Goal: Task Accomplishment & Management: Manage account settings

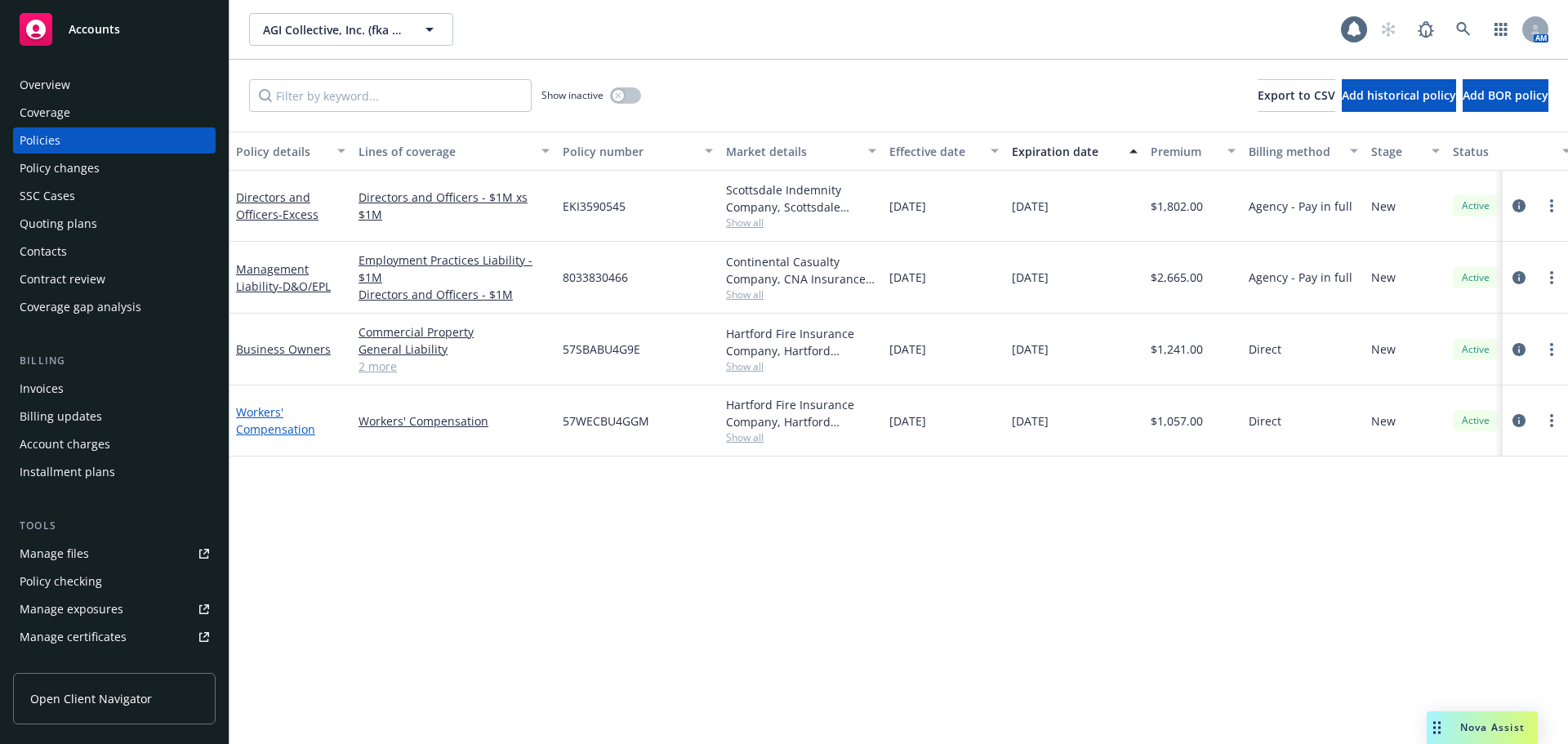
click at [266, 434] on link "Workers' Compensation" at bounding box center [275, 420] width 79 height 32
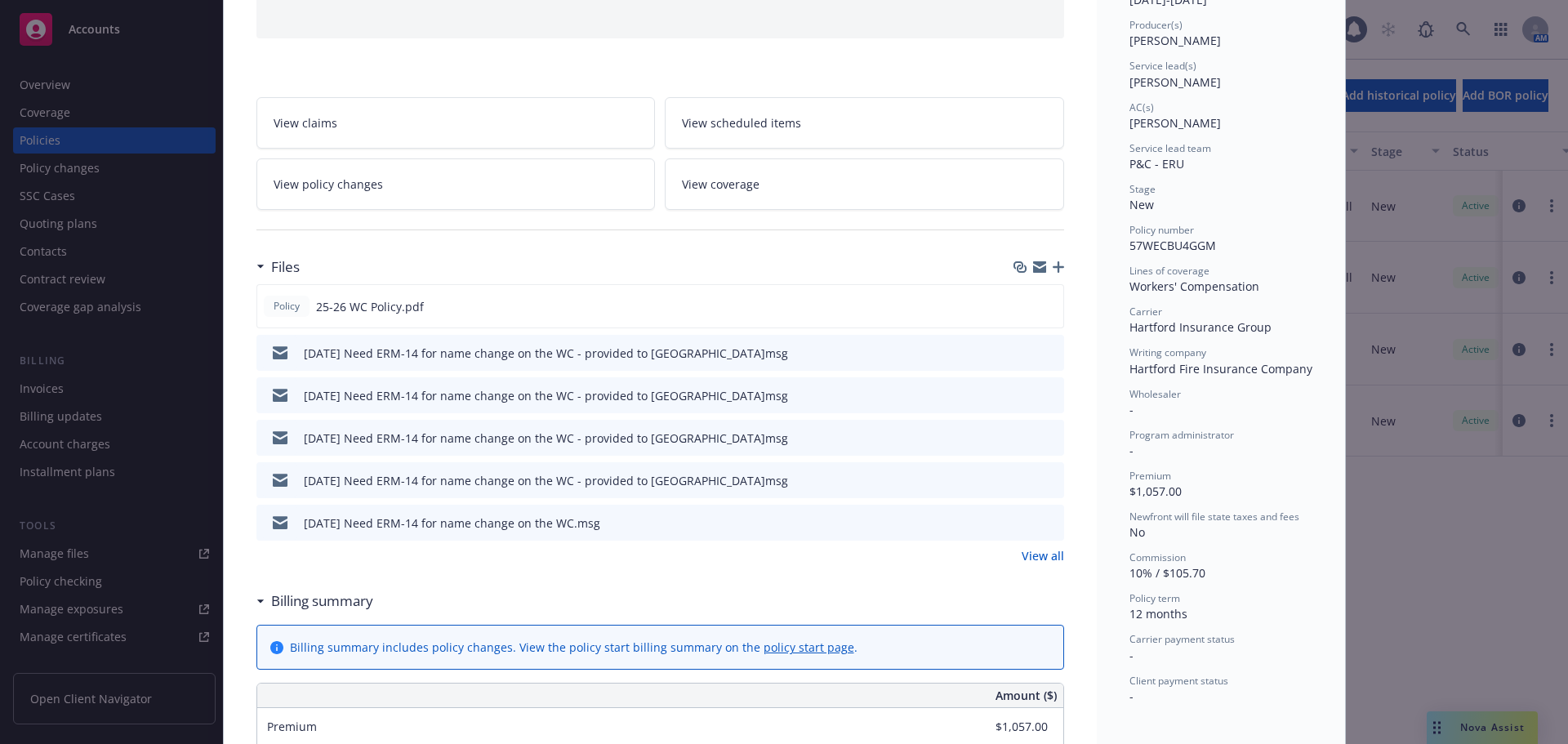
scroll to position [245, 0]
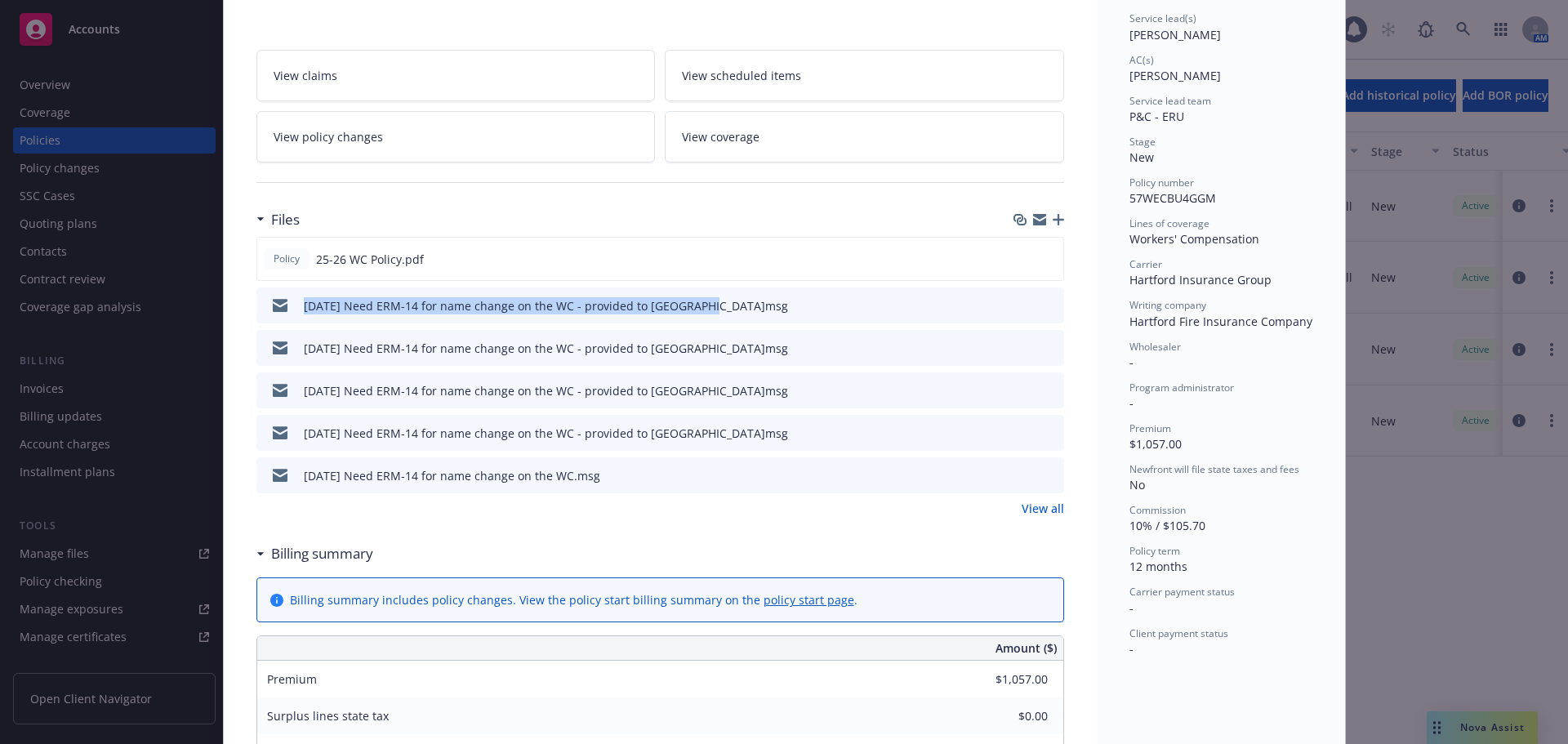
drag, startPoint x: 282, startPoint y: 310, endPoint x: 688, endPoint y: 313, distance: 406.0
click at [688, 313] on div "[DATE] Need ERM-14 for name change on the WC - provided to [GEOGRAPHIC_DATA]msg" at bounding box center [525, 305] width 525 height 34
copy div "[DATE] Need ERM-14 for name change on the WC - provided to [GEOGRAPHIC_DATA]"
click at [1056, 218] on icon "button" at bounding box center [1059, 220] width 12 height 12
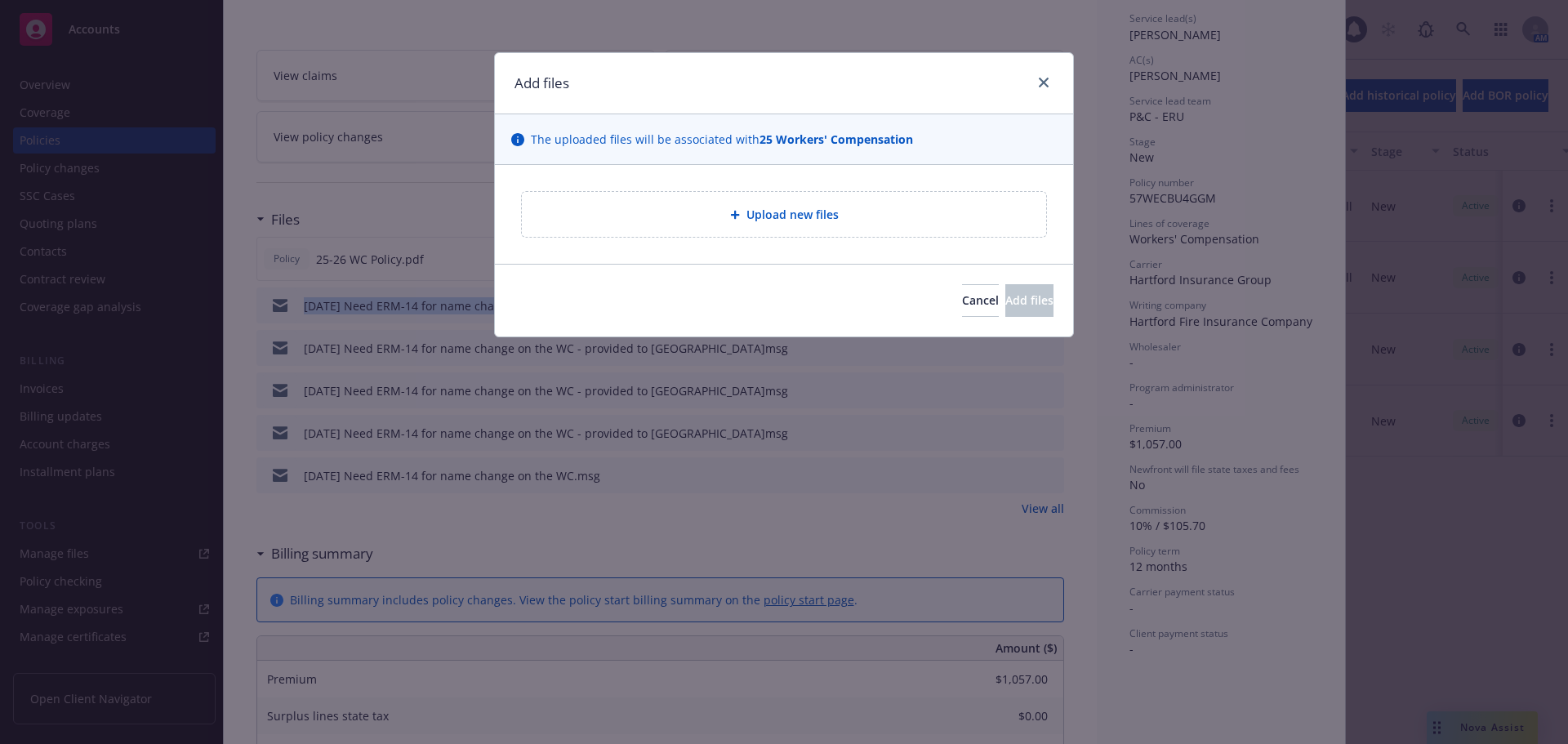
type textarea "x"
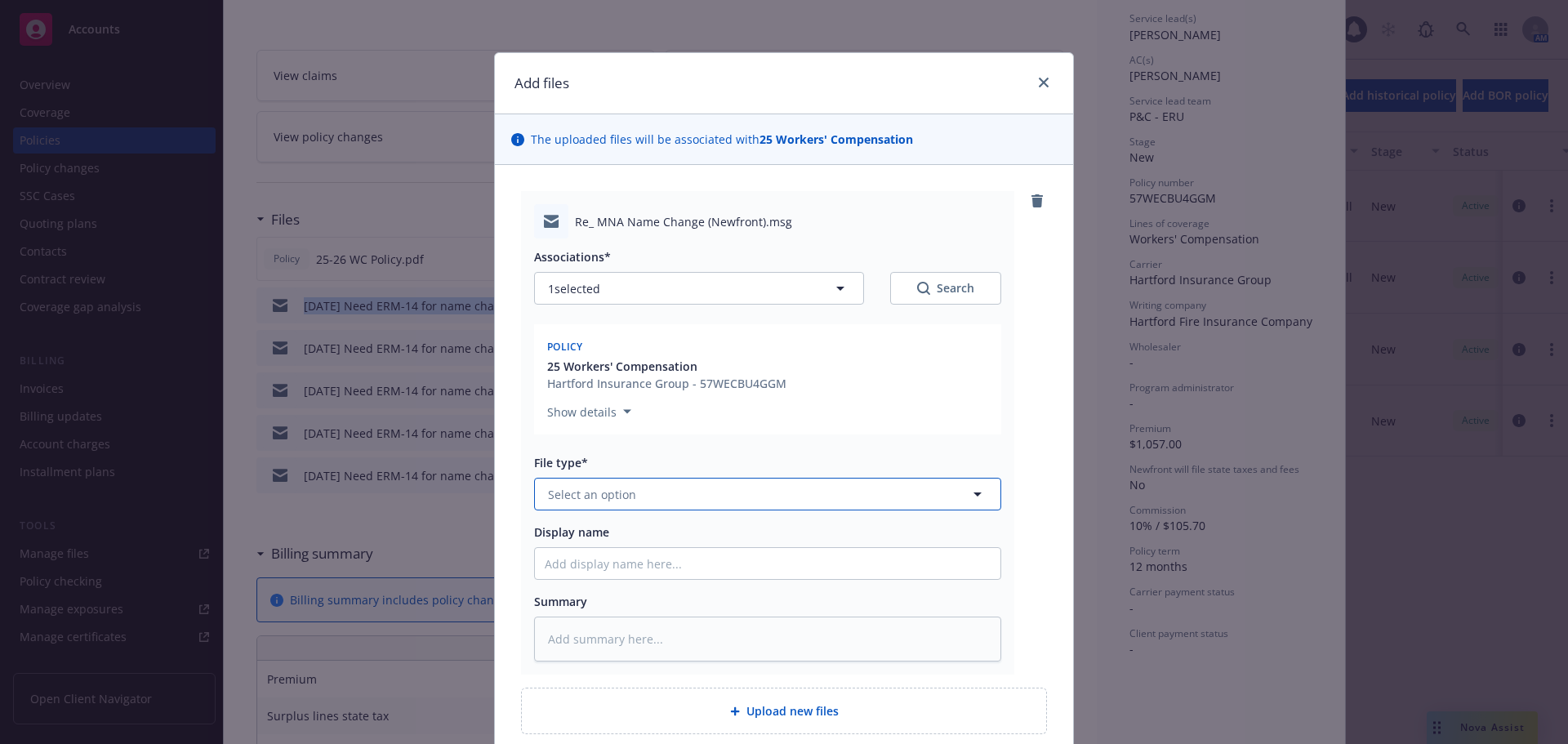
click at [620, 486] on span "Select an option" at bounding box center [592, 495] width 88 height 18
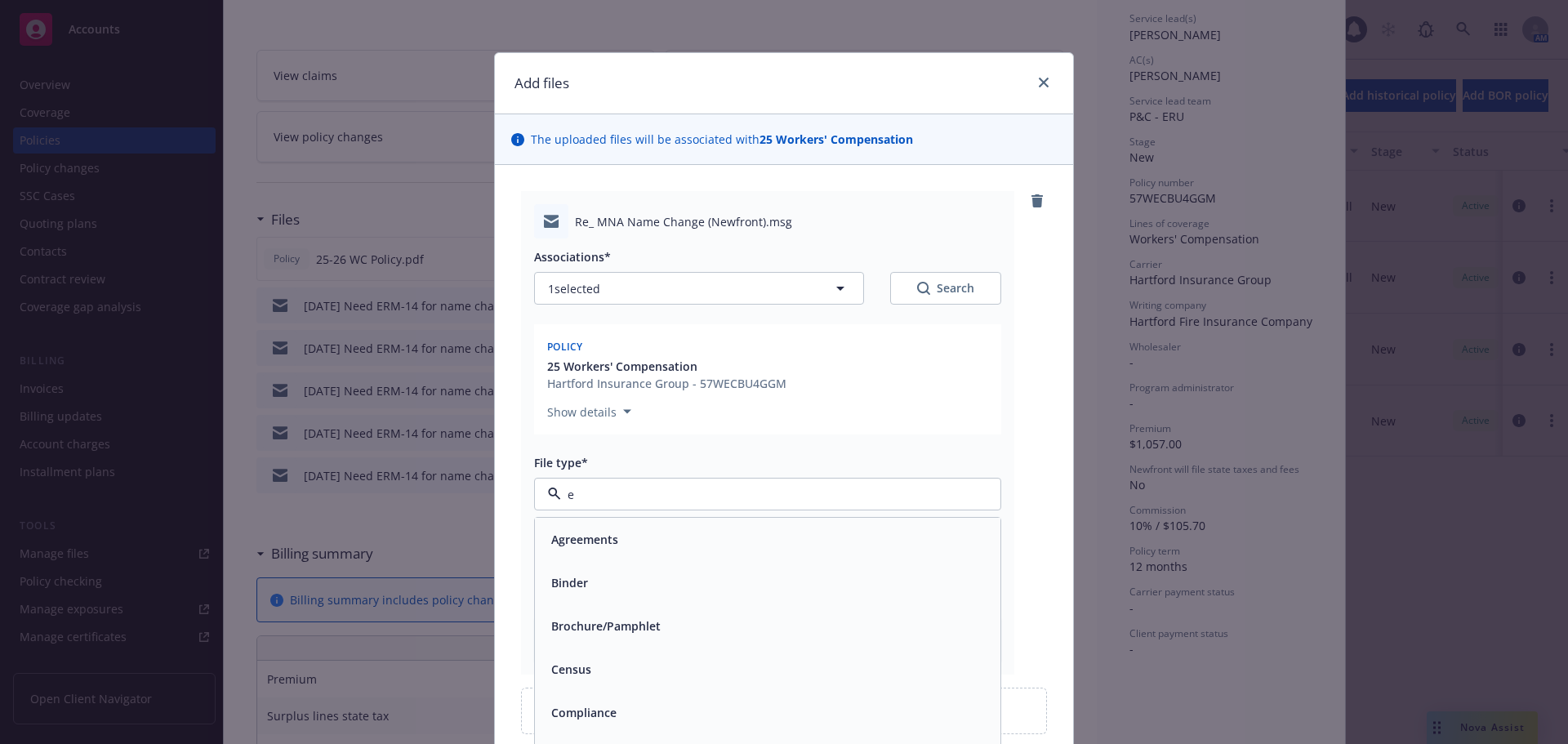
type input "em"
click at [598, 571] on div "Email" at bounding box center [767, 583] width 446 height 23
click at [611, 571] on input "Display name" at bounding box center [767, 564] width 465 height 31
paste input "[DATE] Need ERM-14 for name change on the WC - provided to [GEOGRAPHIC_DATA]"
type textarea "x"
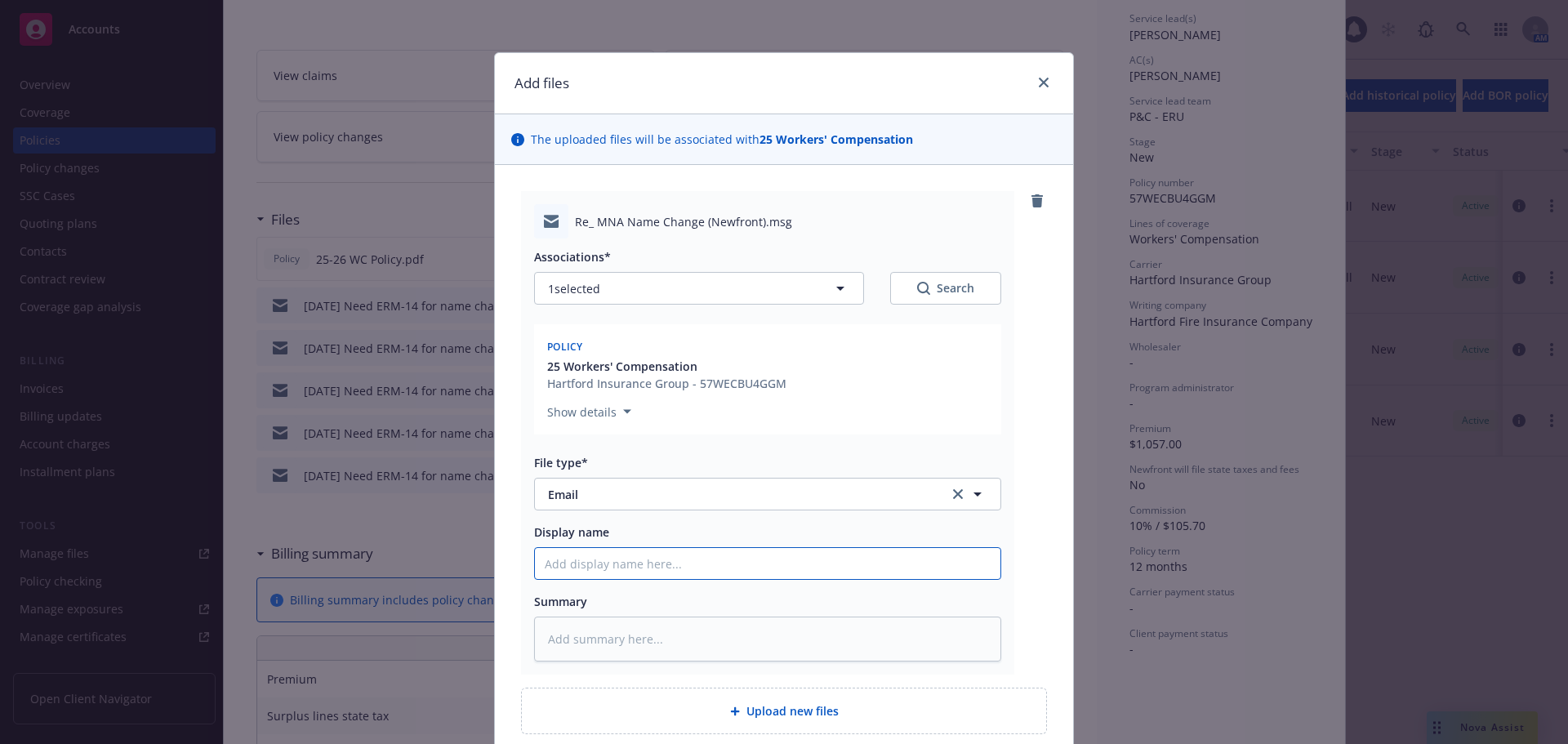
type input "[DATE] Need ERM-14 for name change on the WC - provided to [GEOGRAPHIC_DATA]"
click at [566, 562] on input "[DATE] Need ERM-14 for name change on the WC - provided to [GEOGRAPHIC_DATA]" at bounding box center [767, 564] width 465 height 31
type textarea "x"
type input "[DATE] Need ERM-14 for name change on the WC - provided to [GEOGRAPHIC_DATA]"
type textarea "x"
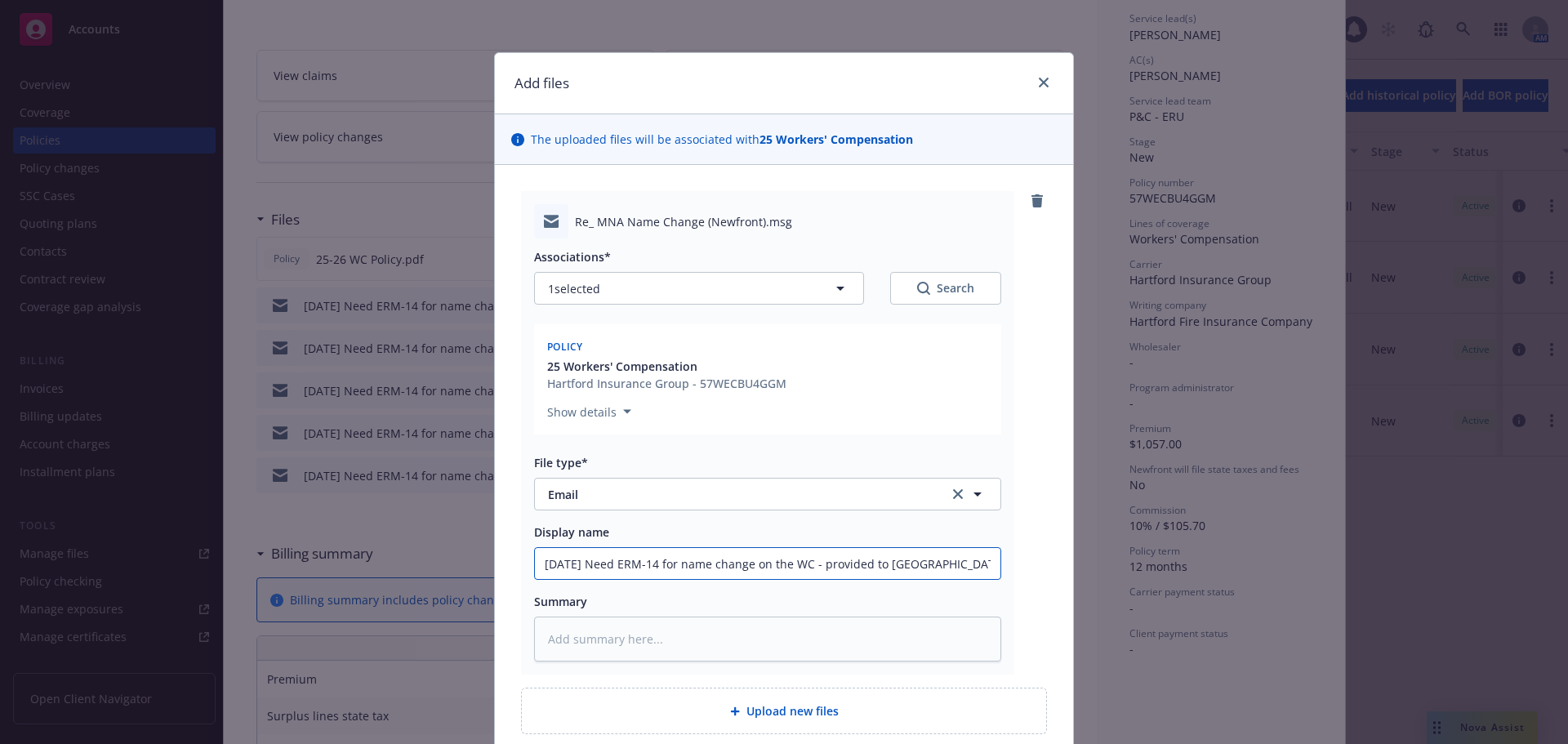
drag, startPoint x: 944, startPoint y: 549, endPoint x: 271, endPoint y: 520, distance: 673.6
click at [271, 520] on div "Add files The uploaded files will be associated with 25 Workers' Compensation R…" at bounding box center [784, 372] width 1568 height 744
click at [954, 566] on input "[DATE] Need ERM-14 for name change on the WC - provided to [GEOGRAPHIC_DATA]" at bounding box center [767, 564] width 465 height 31
type input "[DATE] Need ERM-14 for name change on the WC - provided to [GEOGRAPHIC_DATA]"
type textarea "x"
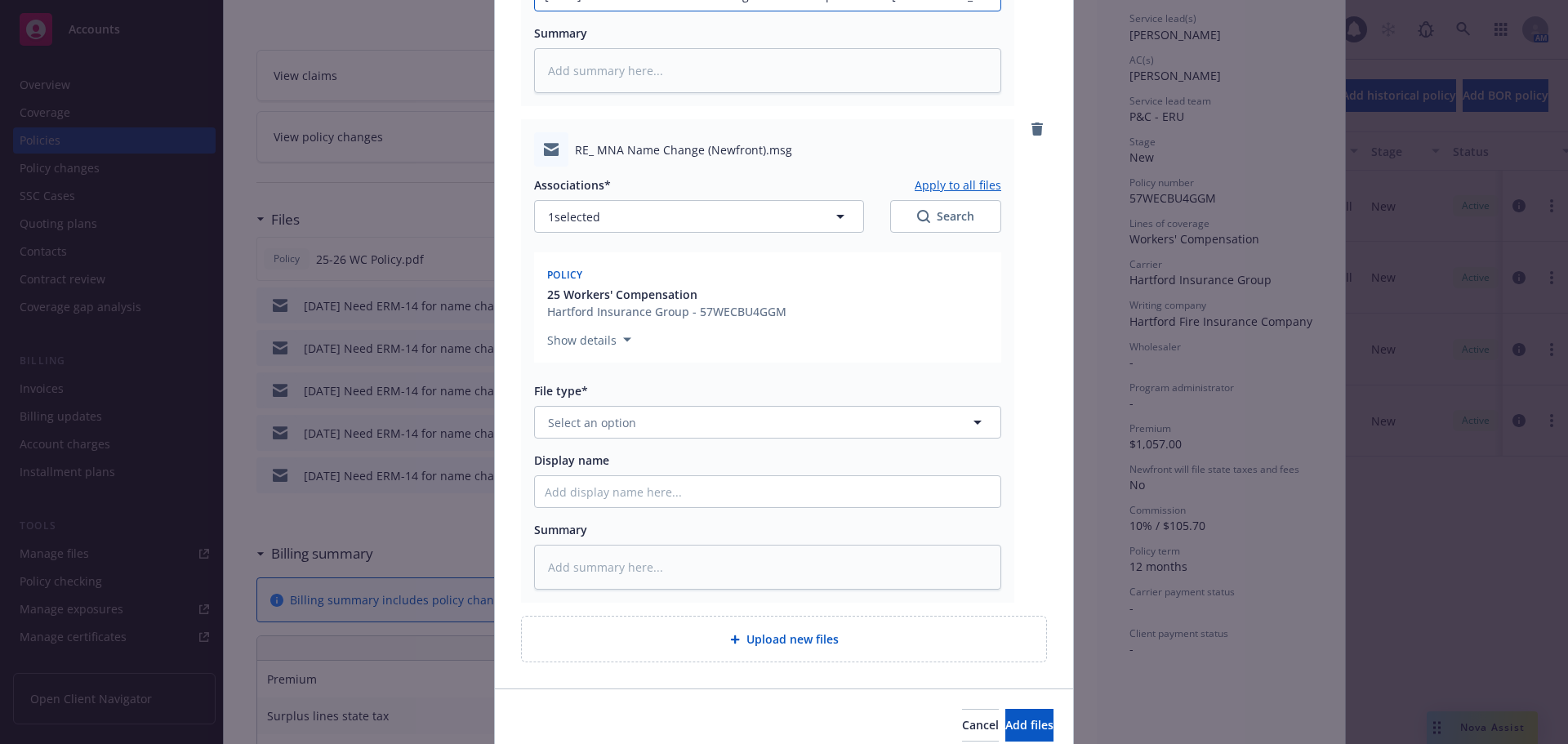
scroll to position [572, 0]
click at [614, 420] on span "Select an option" at bounding box center [592, 420] width 88 height 18
type input "em"
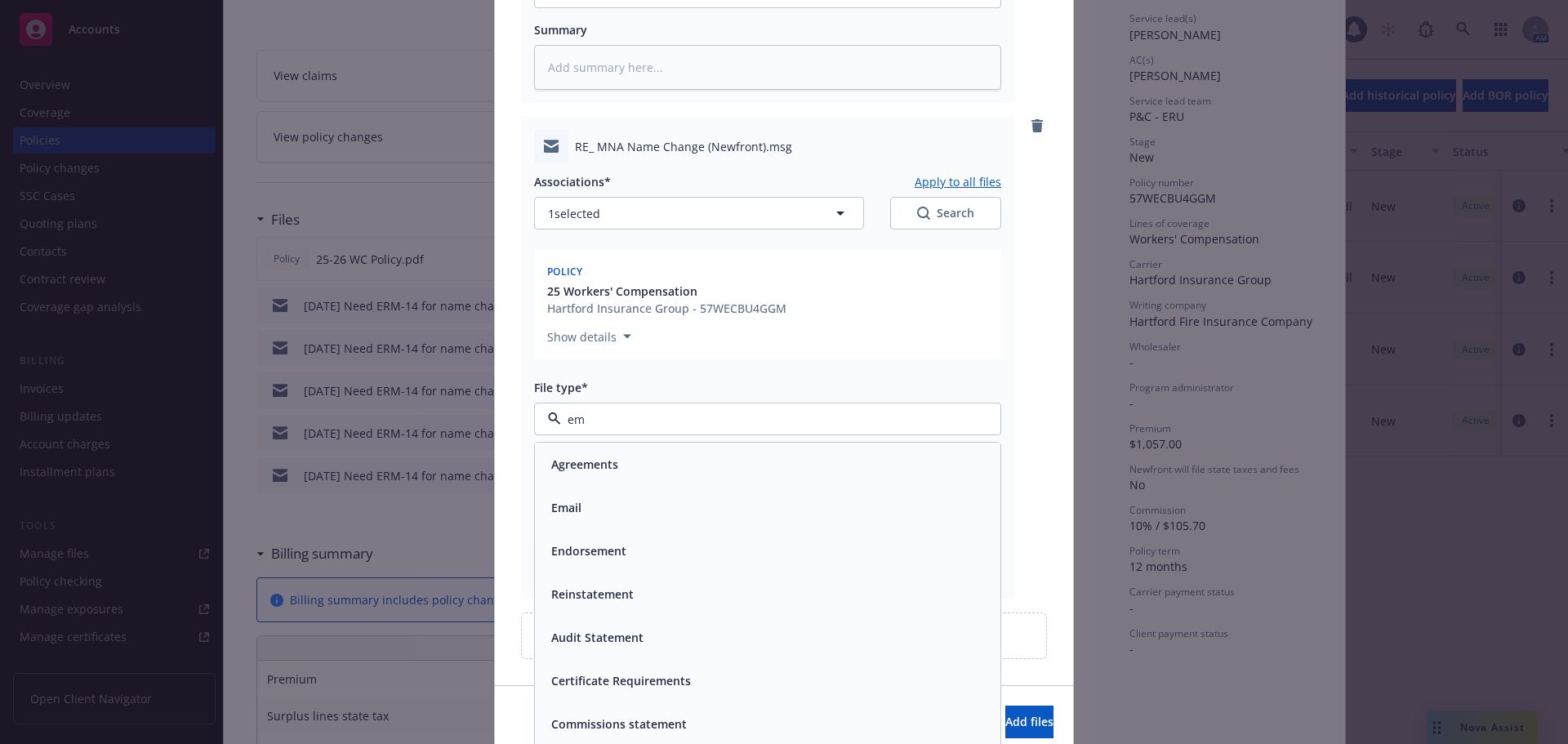
click at [616, 485] on div "Agreements" at bounding box center [767, 465] width 465 height 43
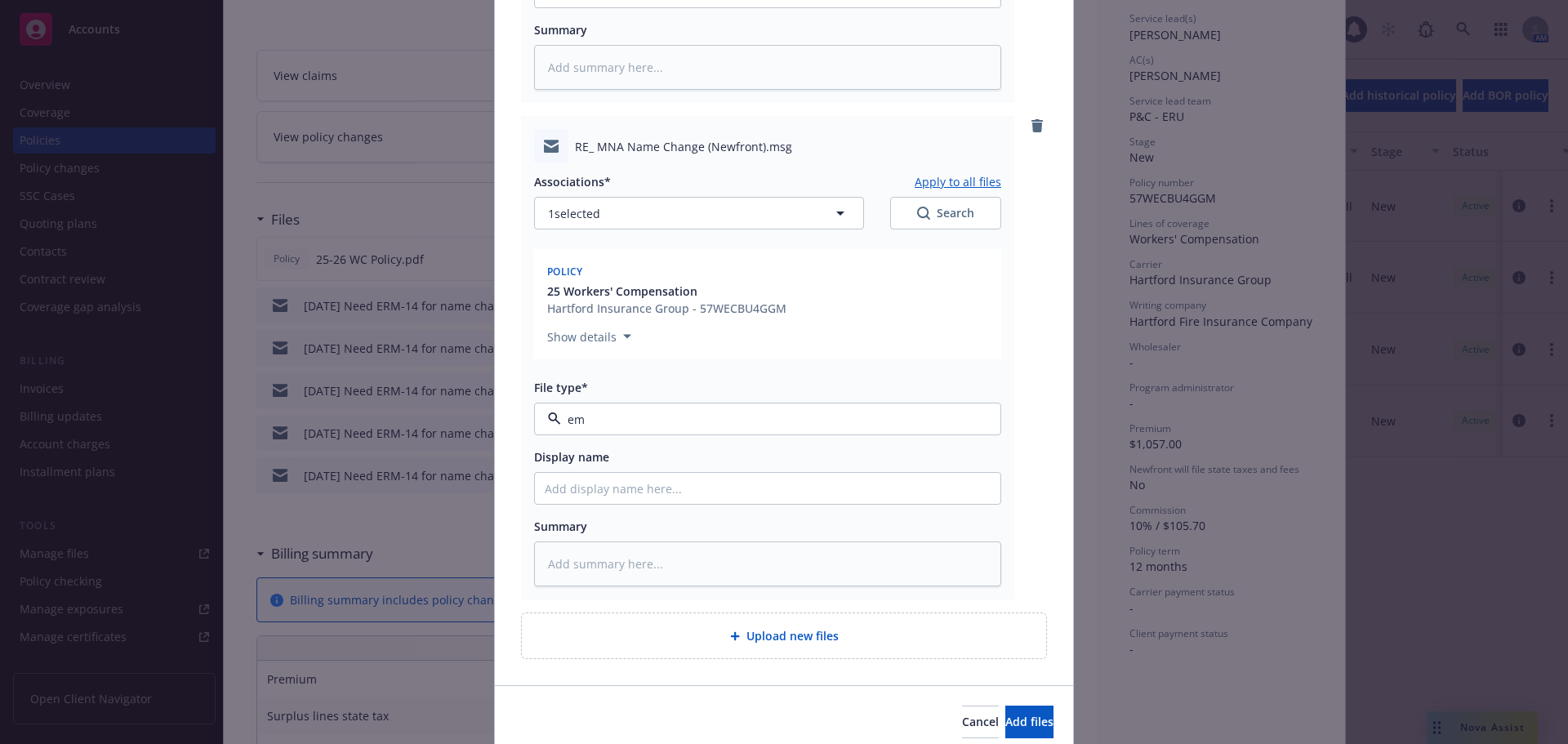
type textarea "x"
click at [665, 426] on span "Agreements" at bounding box center [737, 420] width 378 height 18
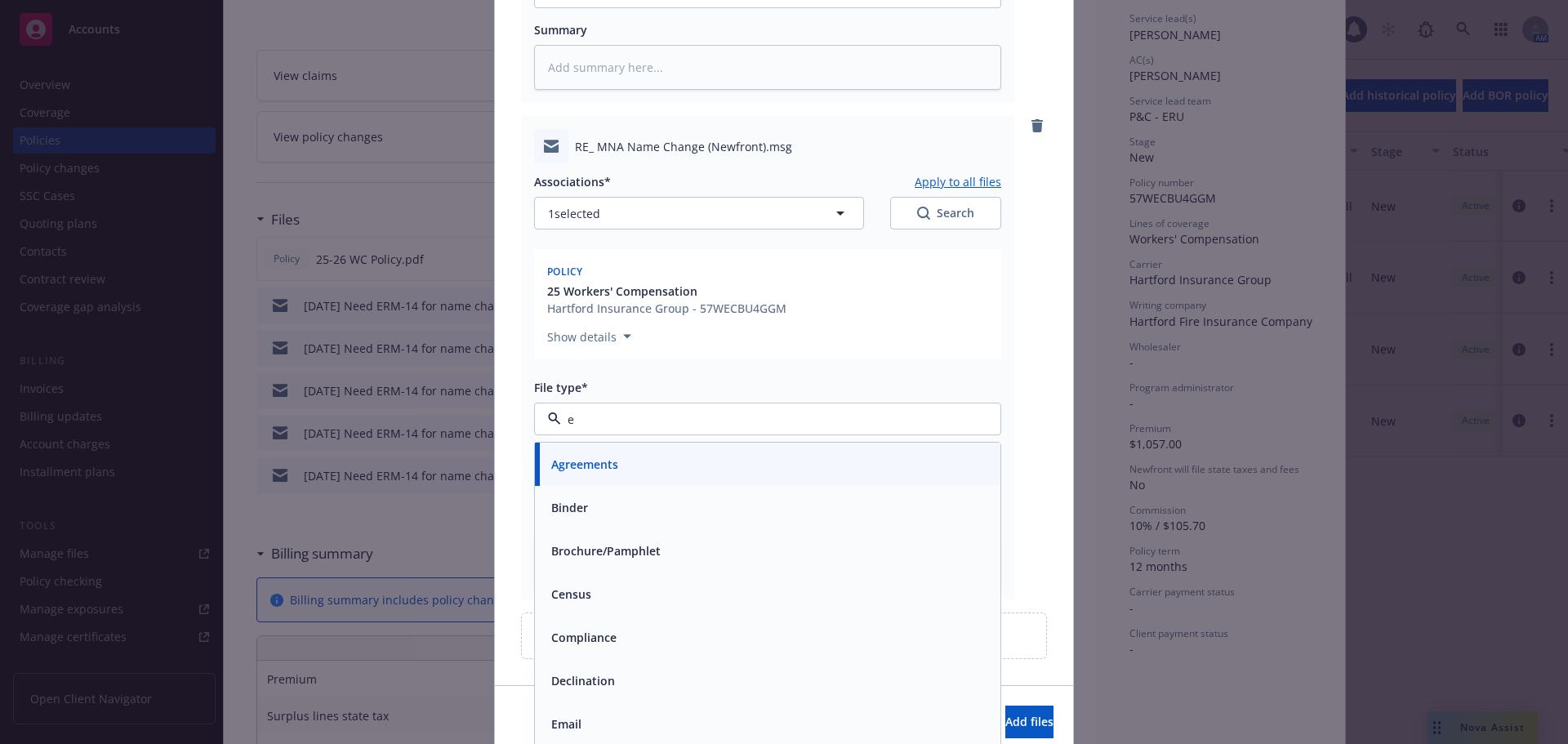
type input "em"
click at [589, 505] on div "Email" at bounding box center [767, 508] width 446 height 23
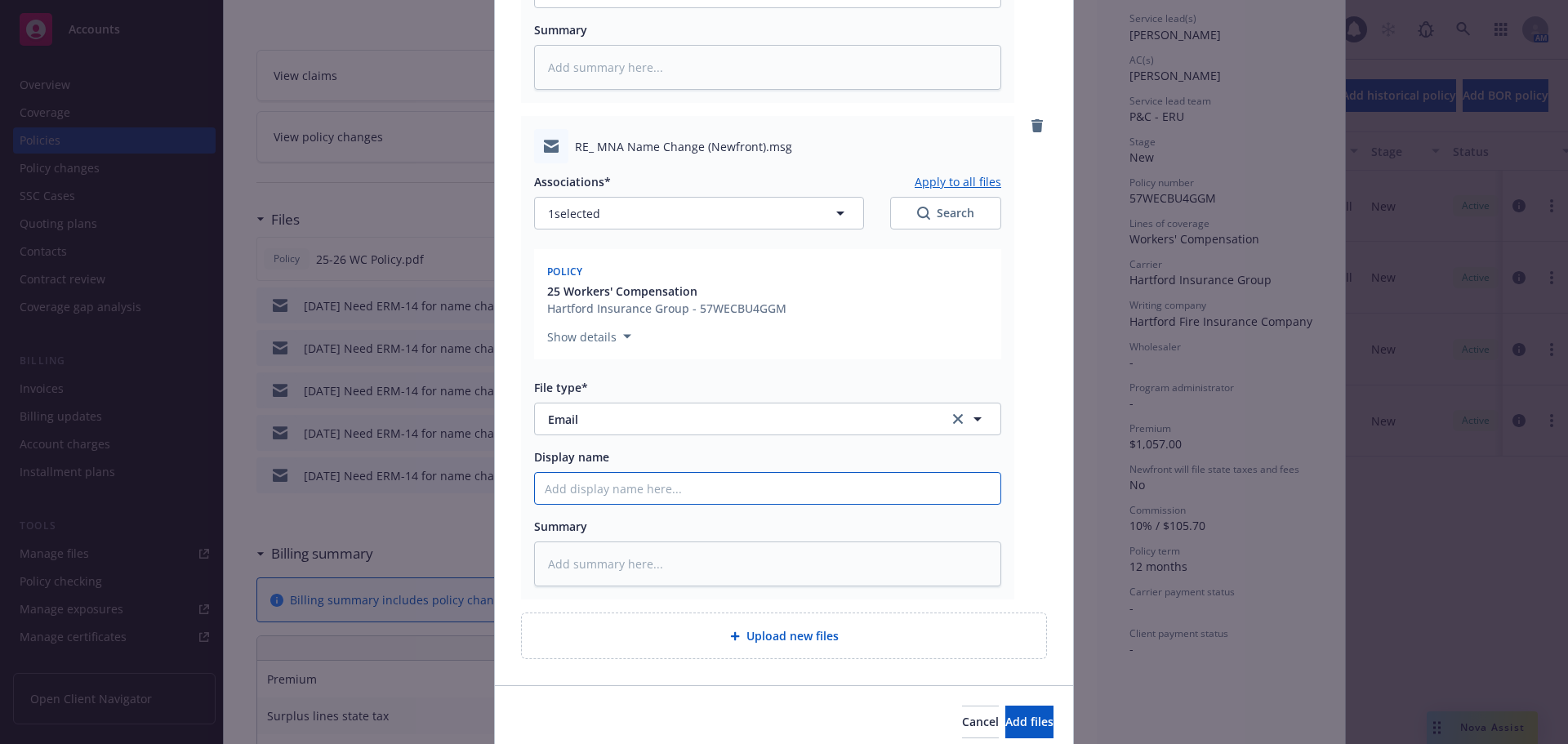
click at [600, 494] on input "Display name" at bounding box center [767, 489] width 465 height 31
paste input "[DATE] Need ERM-14 for name change on the WC - provided to [GEOGRAPHIC_DATA]"
type textarea "x"
type input "[DATE] Need ERM-14 for name change on the WC - provided to [GEOGRAPHIC_DATA]"
type textarea "x"
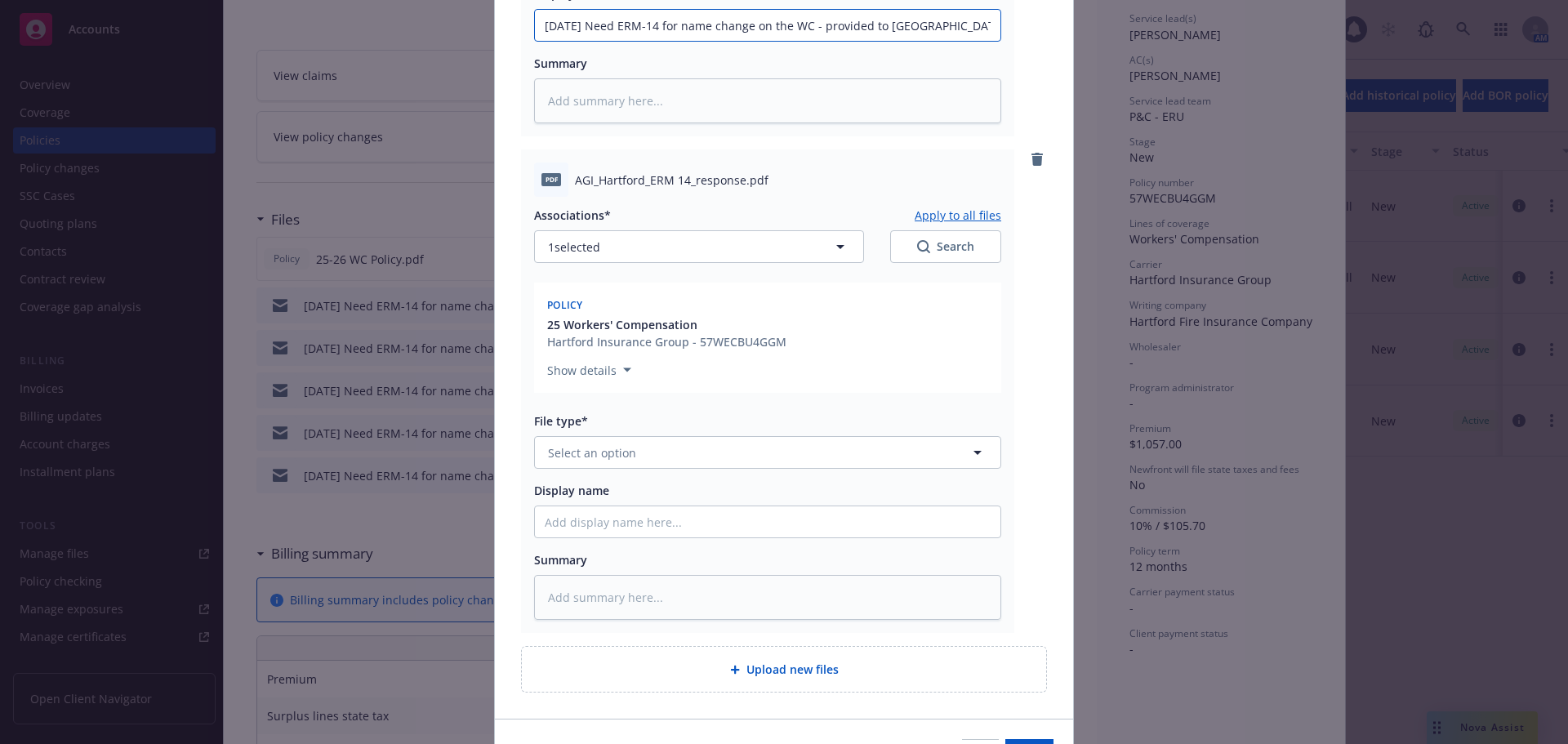
scroll to position [1062, 0]
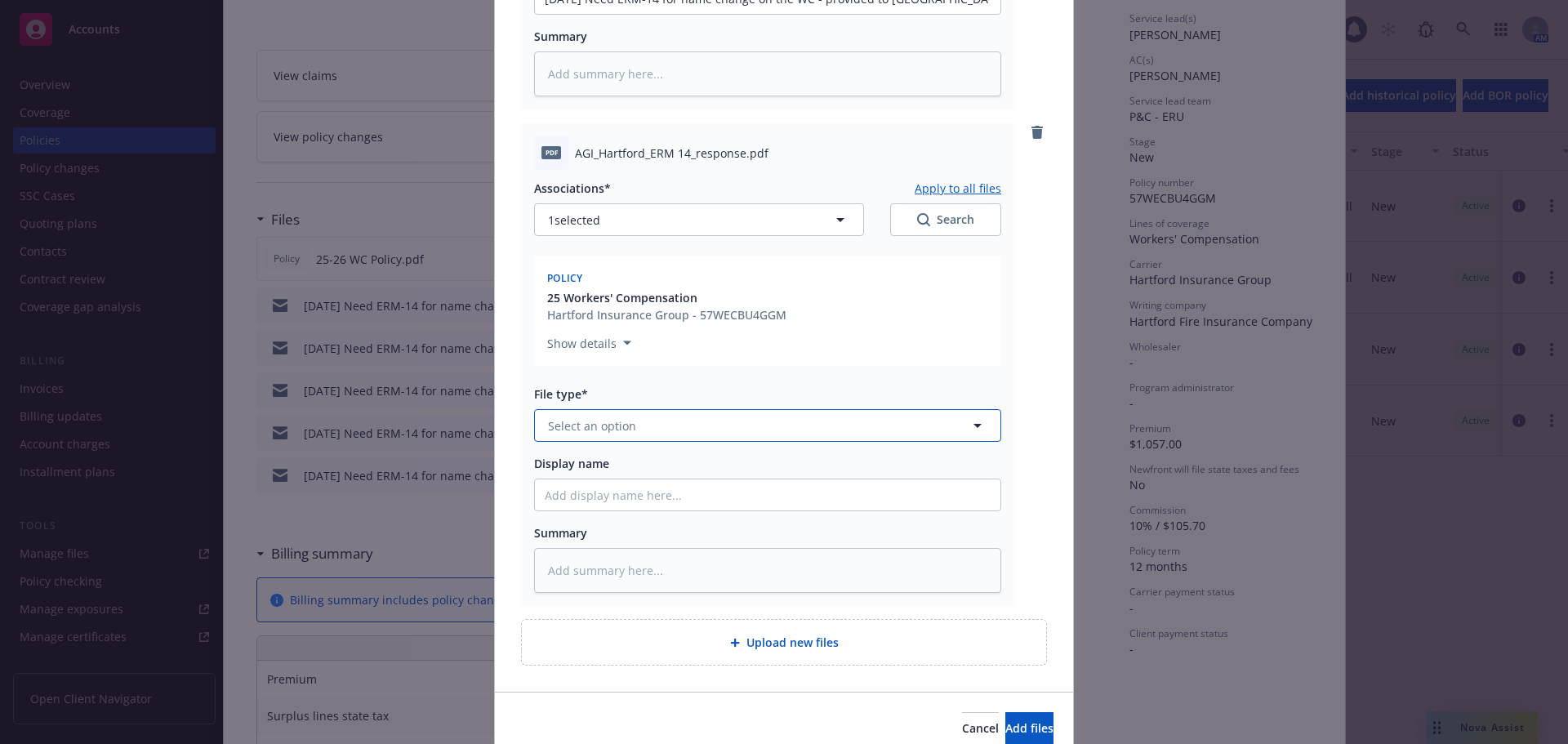
click at [618, 431] on span "Select an option" at bounding box center [592, 427] width 88 height 18
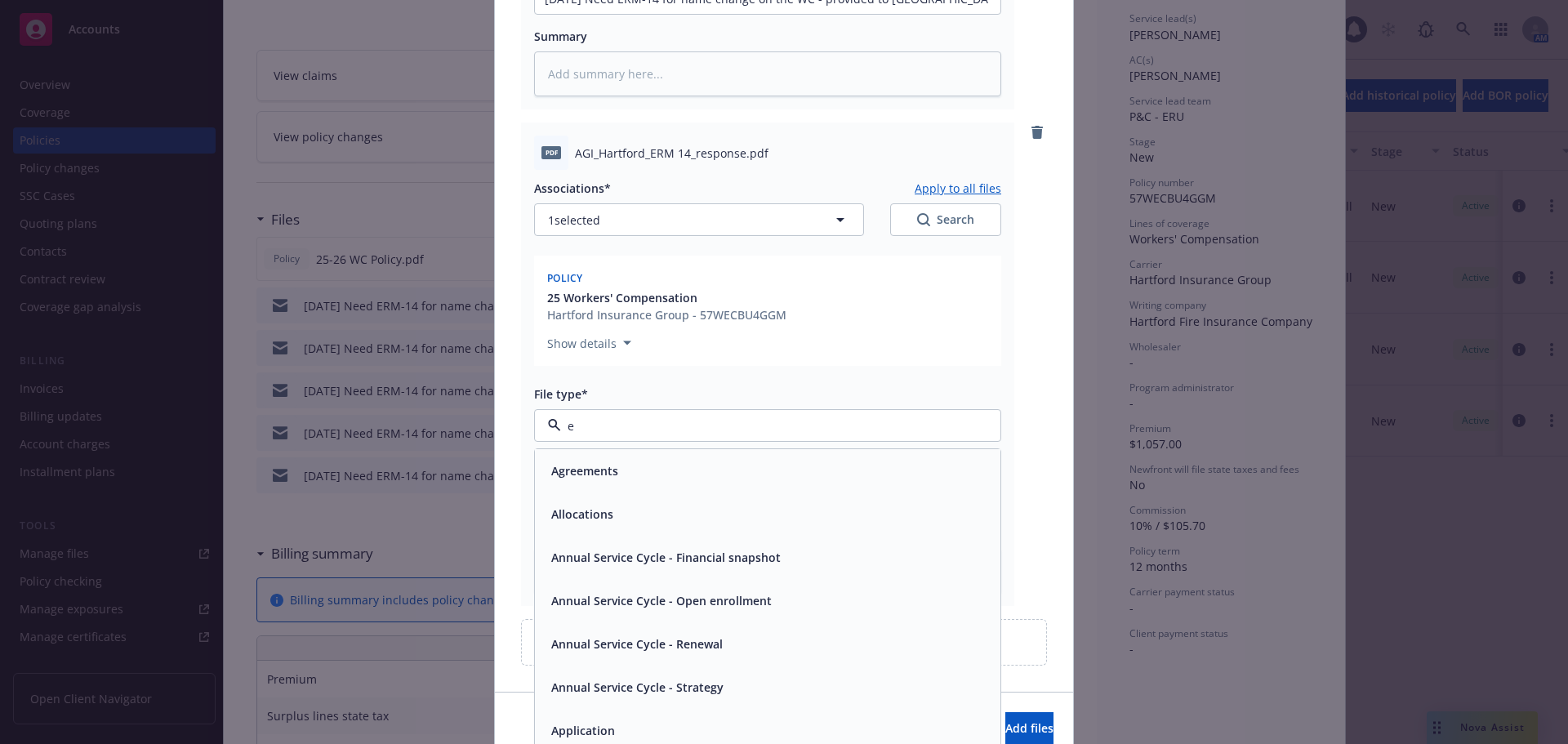
type input "em"
click at [666, 511] on div "Email" at bounding box center [767, 515] width 446 height 23
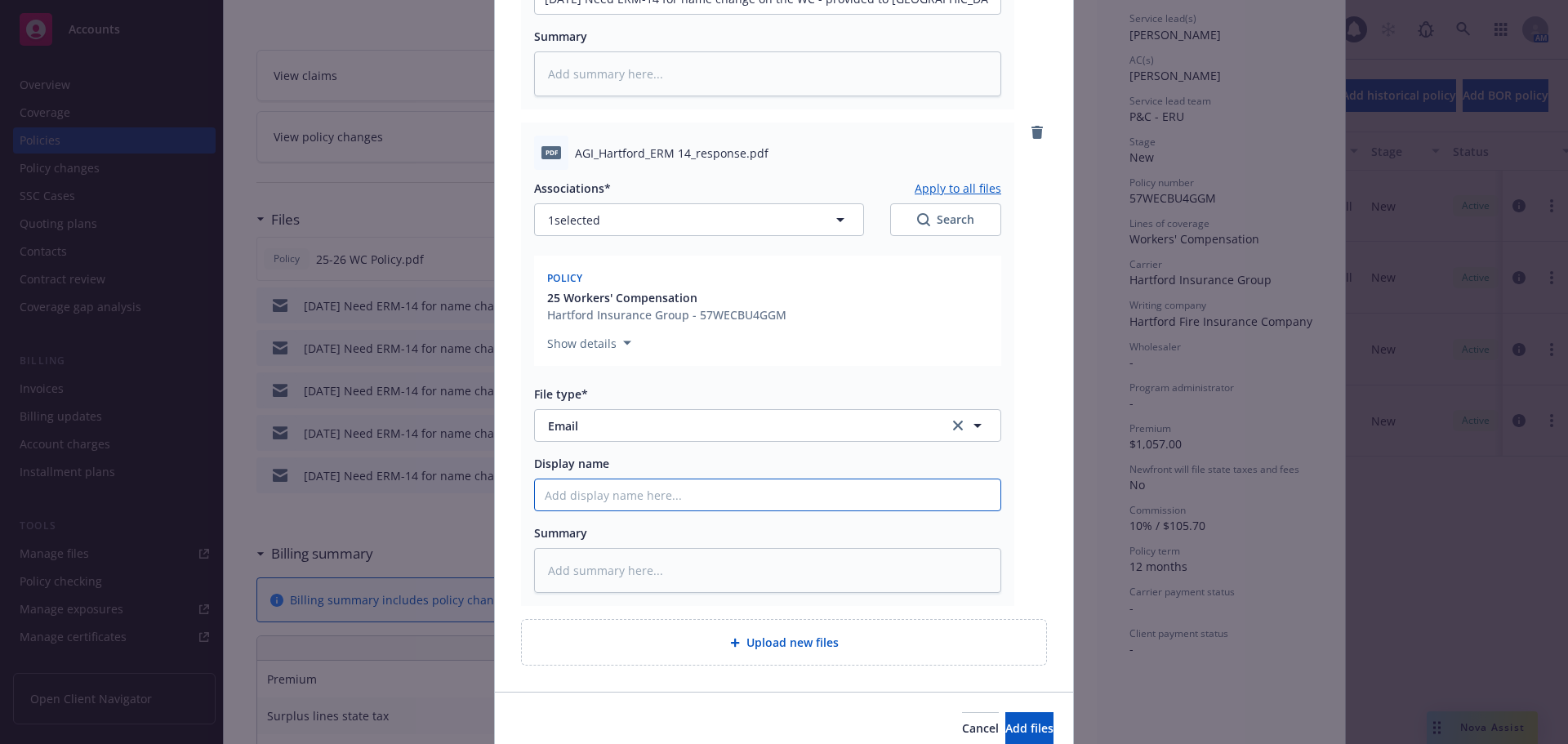
paste input "[DATE] Need ERM-14 for name change on the WC - provided to [GEOGRAPHIC_DATA]"
type textarea "x"
click at [671, 500] on input "[DATE] Need ERM-14 for name change on the WC - provided to [GEOGRAPHIC_DATA]" at bounding box center [767, 495] width 465 height 31
type input "[DATE] Need ERM-14 for name change on the WC - provided to [GEOGRAPHIC_DATA]"
click at [1005, 719] on button "Add files" at bounding box center [1028, 728] width 48 height 32
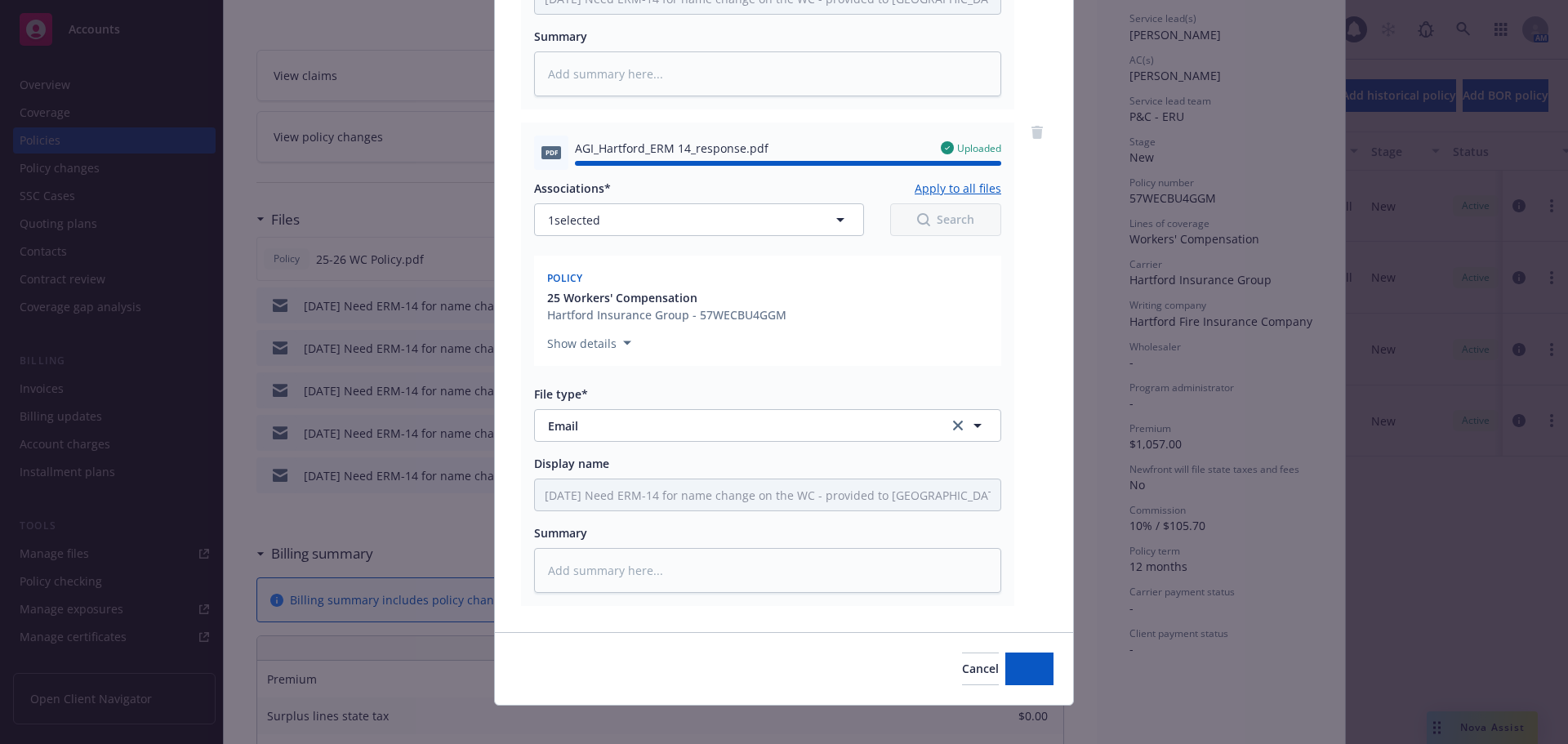
type textarea "x"
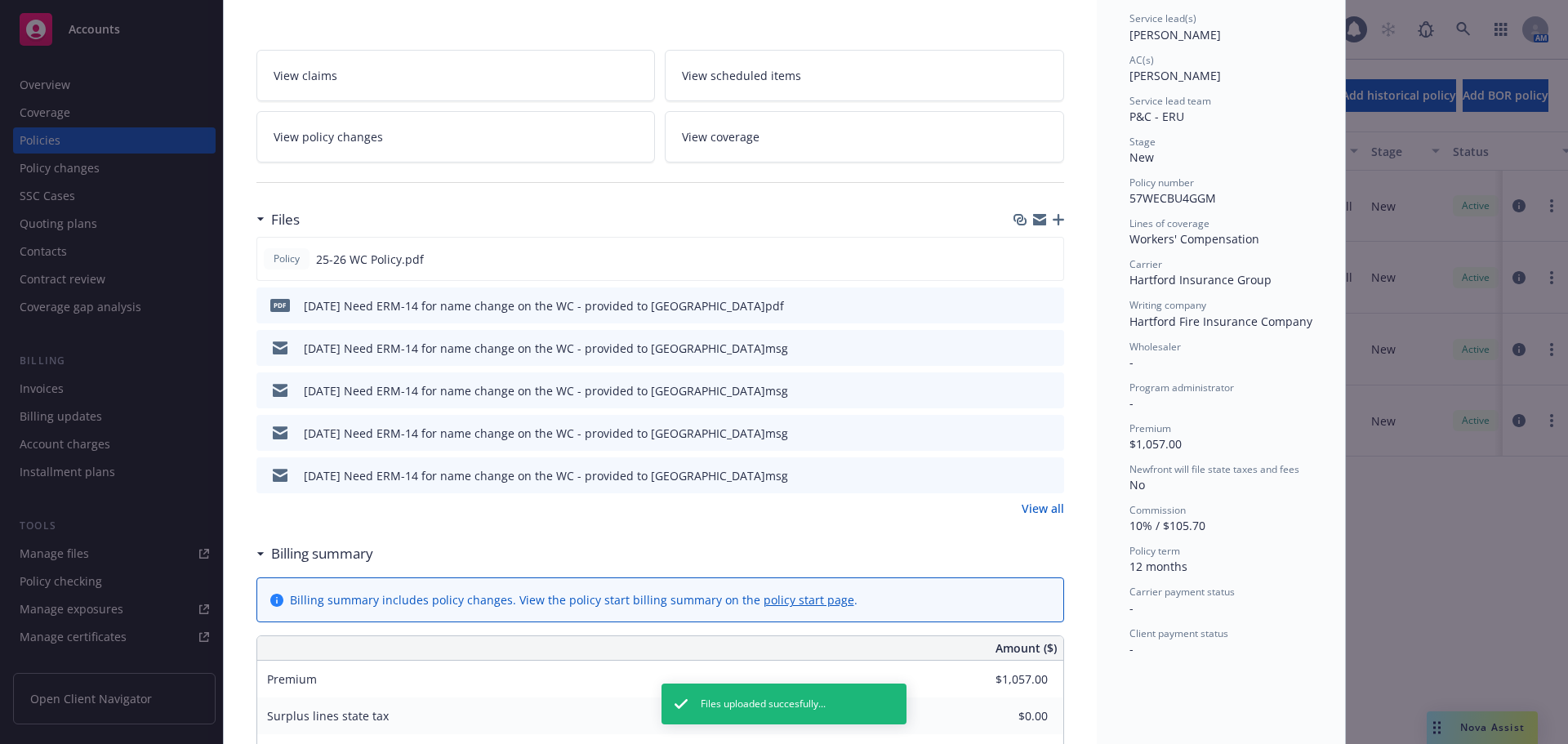
scroll to position [0, 0]
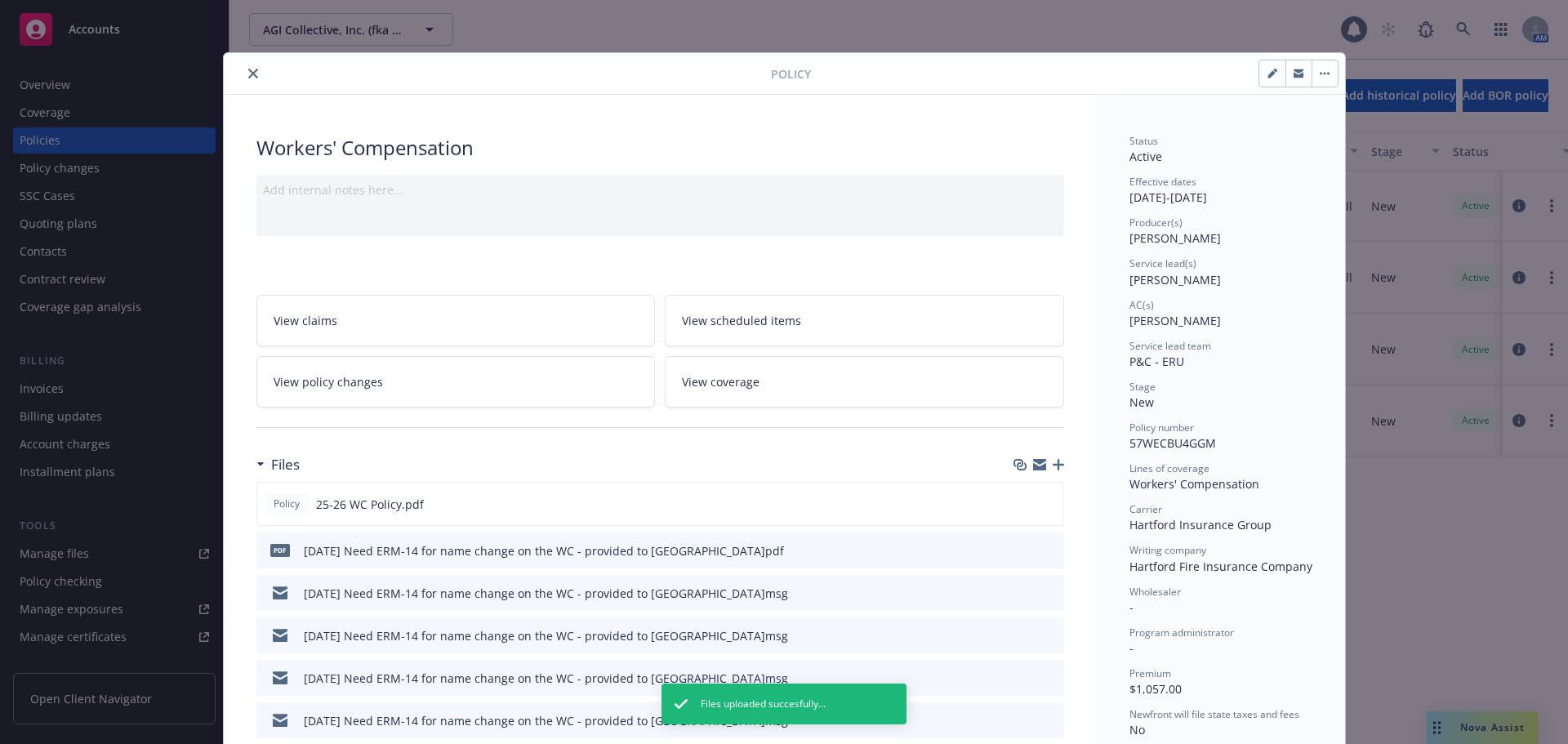
click at [253, 73] on button "close" at bounding box center [253, 73] width 20 height 20
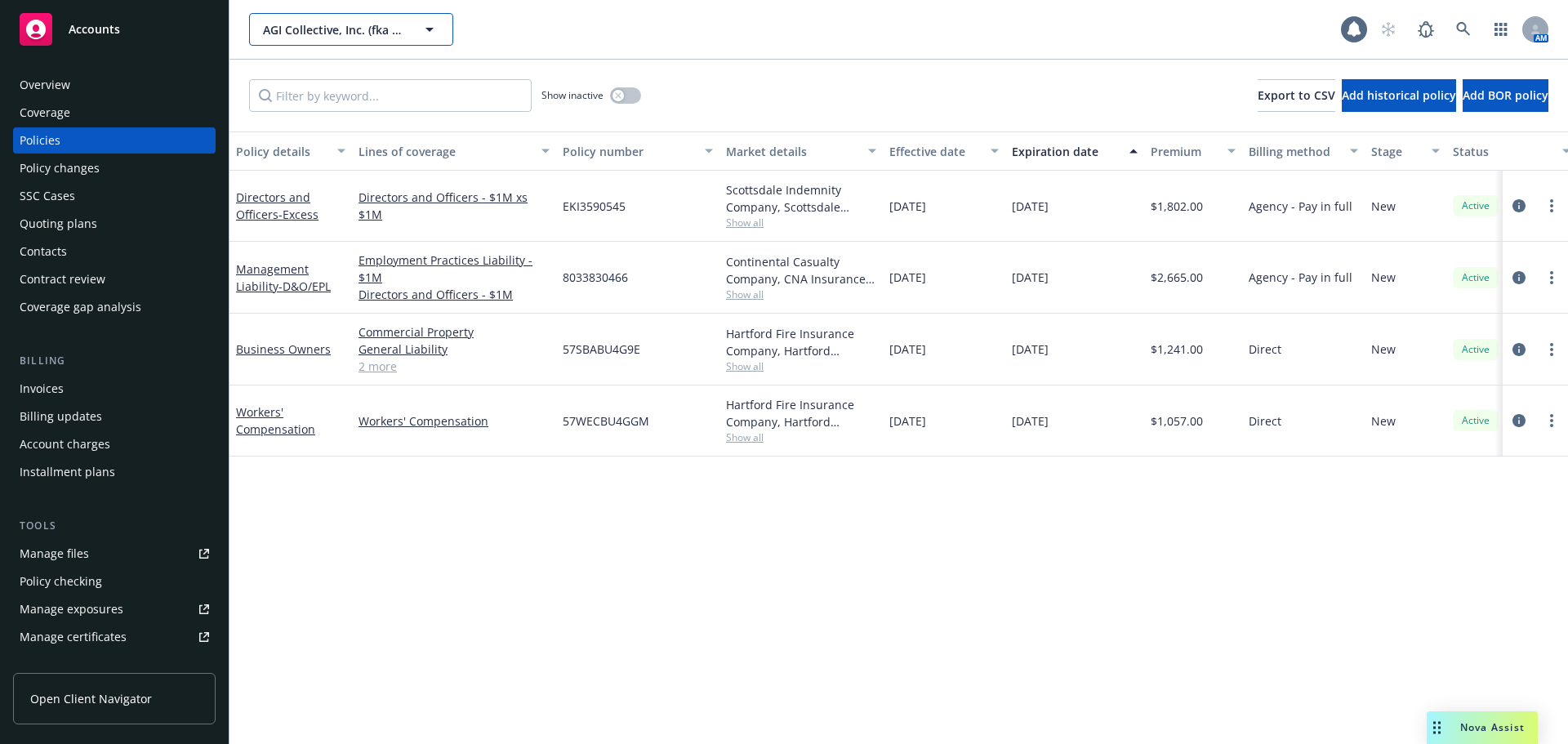
click at [283, 28] on span "AGI Collective, Inc. (fka MNA Insurance Labs, Inc.)" at bounding box center [333, 30] width 141 height 18
type input "tectus"
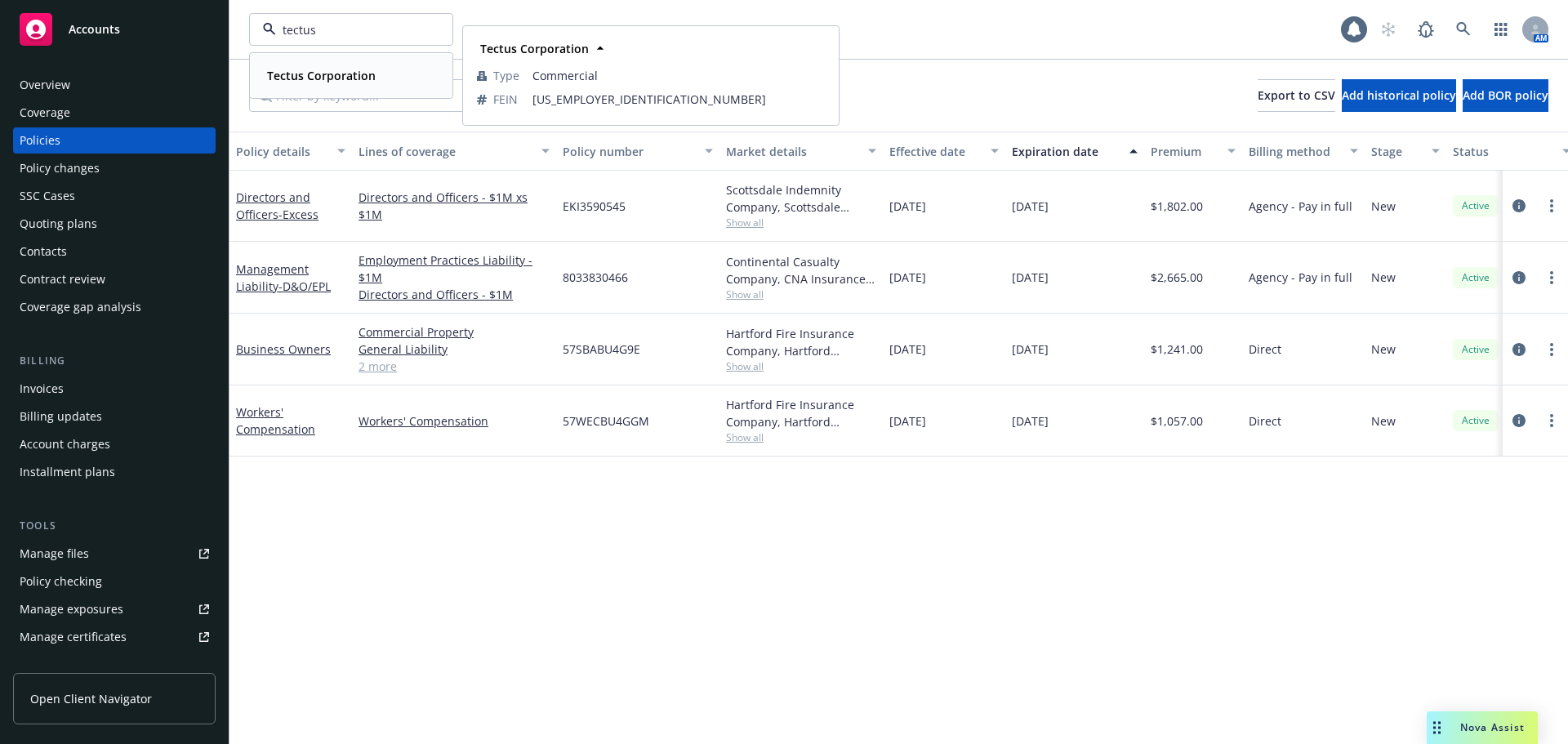
click at [322, 75] on strong "Tectus Corporation" at bounding box center [321, 75] width 108 height 16
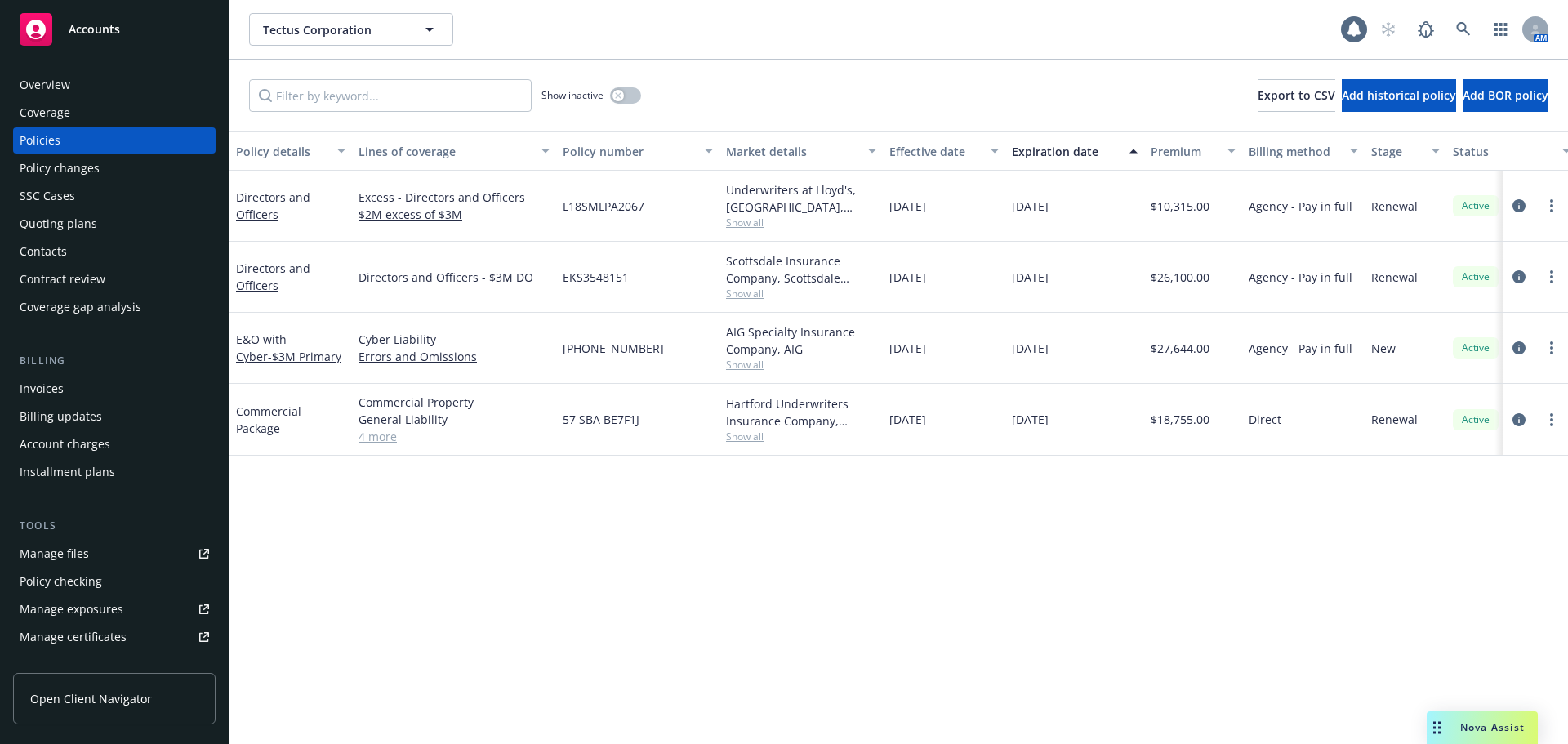
click at [64, 227] on div "Quoting plans" at bounding box center [59, 224] width 78 height 26
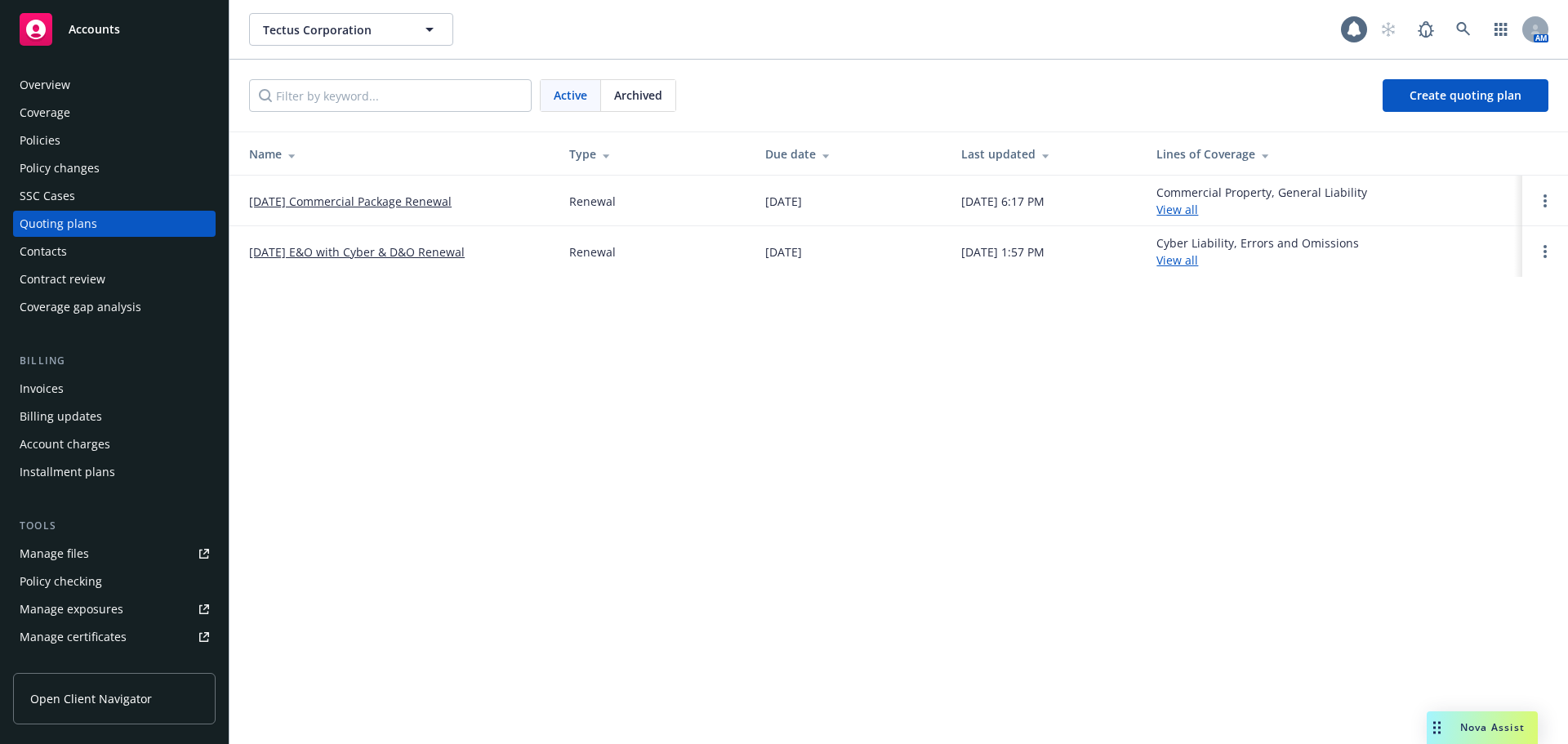
click at [377, 253] on link "[DATE] E&O with Cyber & D&O Renewal" at bounding box center [356, 252] width 216 height 18
